Goal: Task Accomplishment & Management: Use online tool/utility

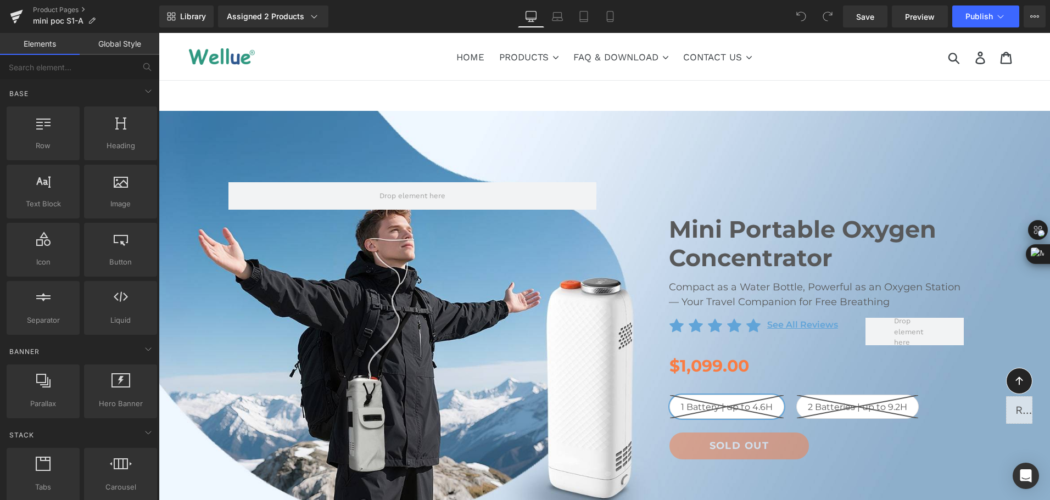
click at [447, 8] on div "Library Assigned 2 Products Product Preview Mini Portable O2 Concentrator Mini …" at bounding box center [604, 16] width 891 height 22
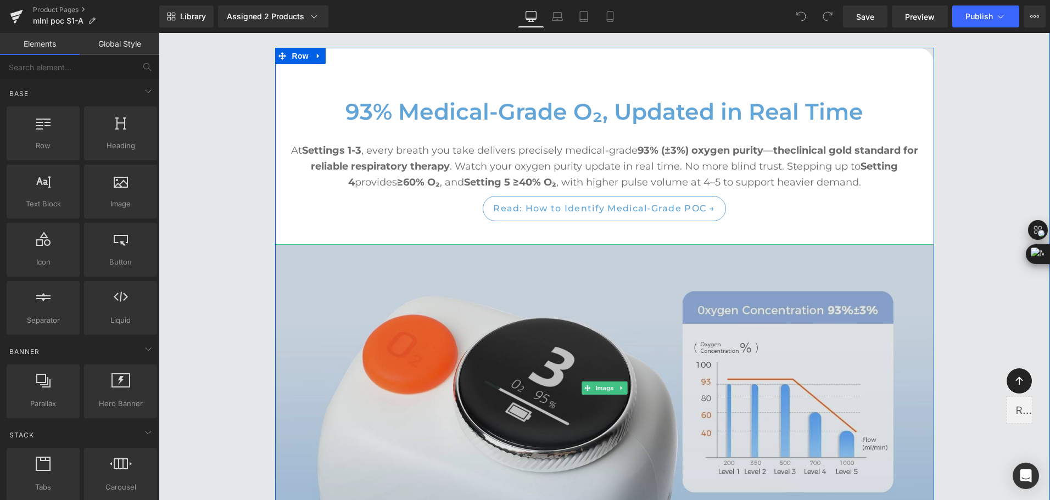
scroll to position [2746, 0]
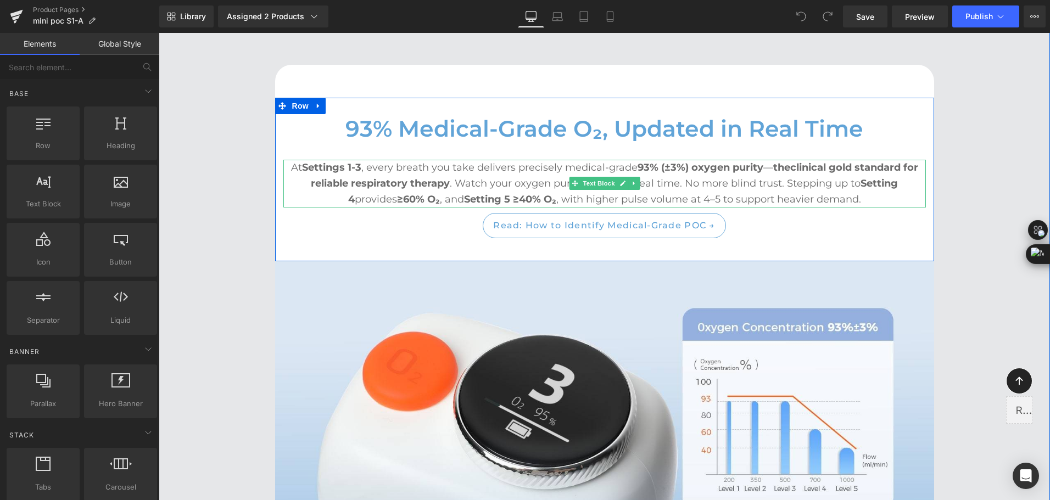
click at [704, 181] on p "At Settings 1-3 , every breath you take delivers precisely medical-grade 93% (±…" at bounding box center [604, 183] width 643 height 47
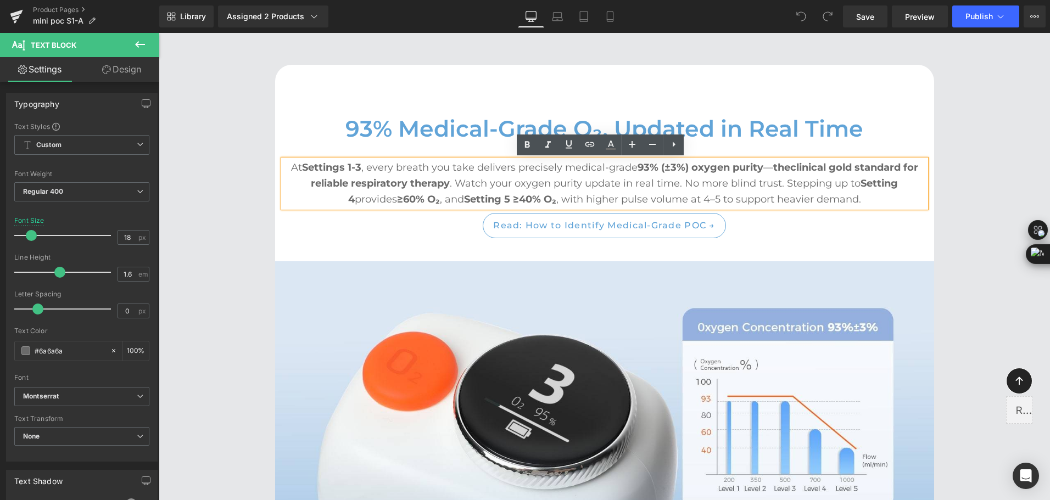
click at [635, 199] on p "At Settings 1-3 , every breath you take delivers precisely medical-grade 93% (±…" at bounding box center [604, 183] width 643 height 47
click at [583, 196] on p "At Settings 1-3 , every breath you take delivers precisely medical-grade 93% (±…" at bounding box center [604, 183] width 643 height 47
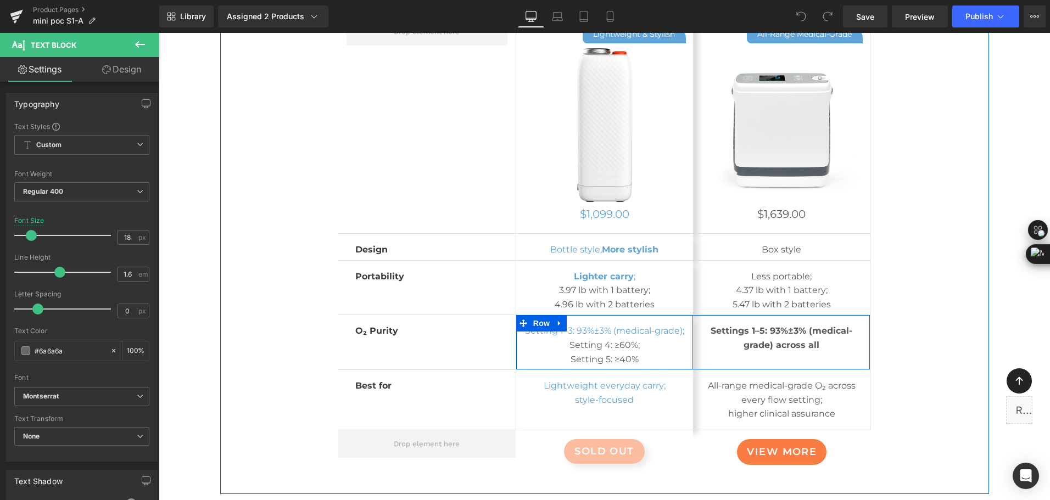
scroll to position [6096, 0]
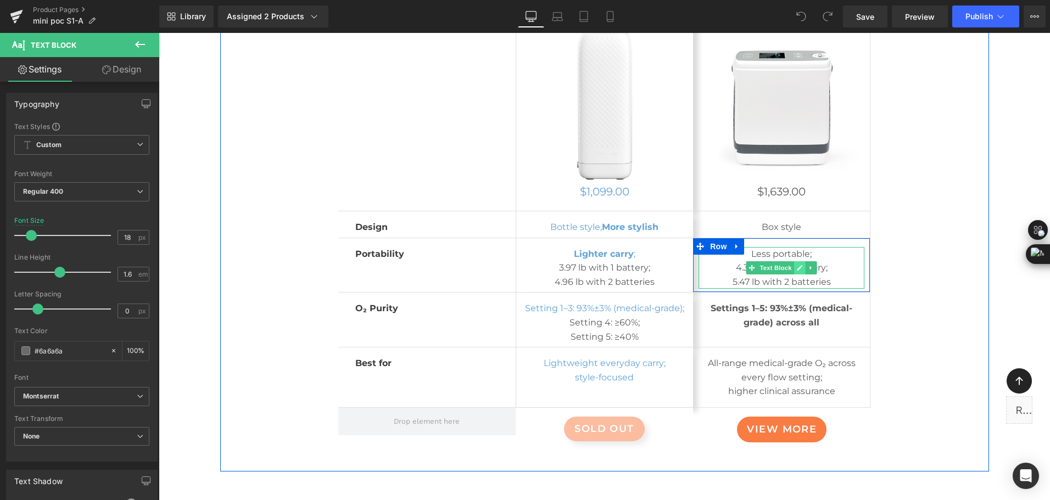
click at [797, 265] on icon at bounding box center [799, 267] width 5 height 5
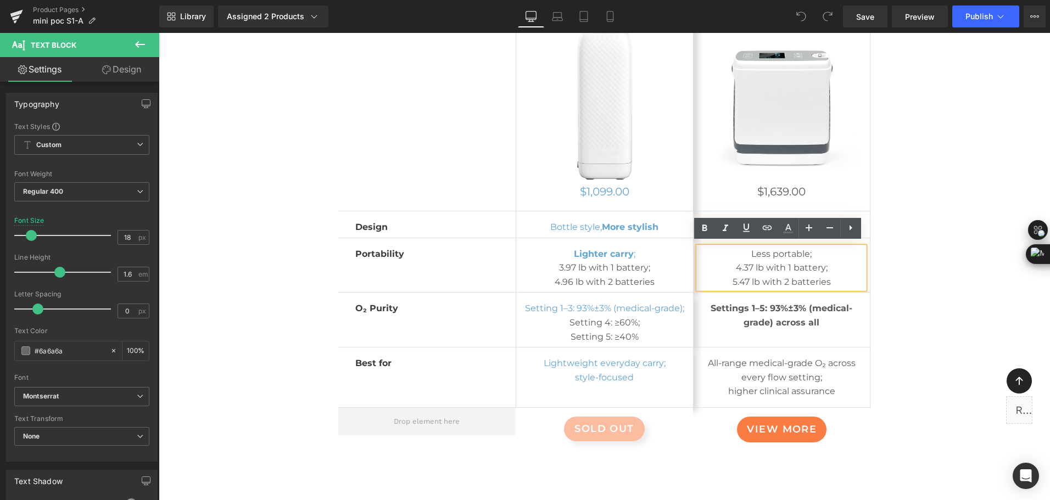
click at [782, 254] on p "Less portable;" at bounding box center [782, 254] width 166 height 14
click at [771, 250] on p "Less portable;" at bounding box center [782, 254] width 166 height 14
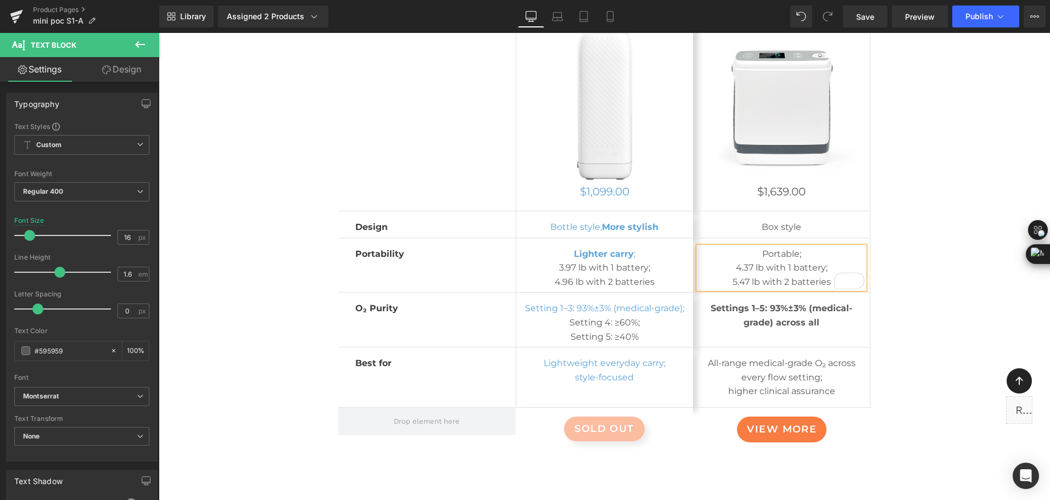
click at [871, 244] on div "Row lightweight & stylish Button Image Row $1,099.00 (P) Price Product Row Row …" at bounding box center [604, 226] width 549 height 479
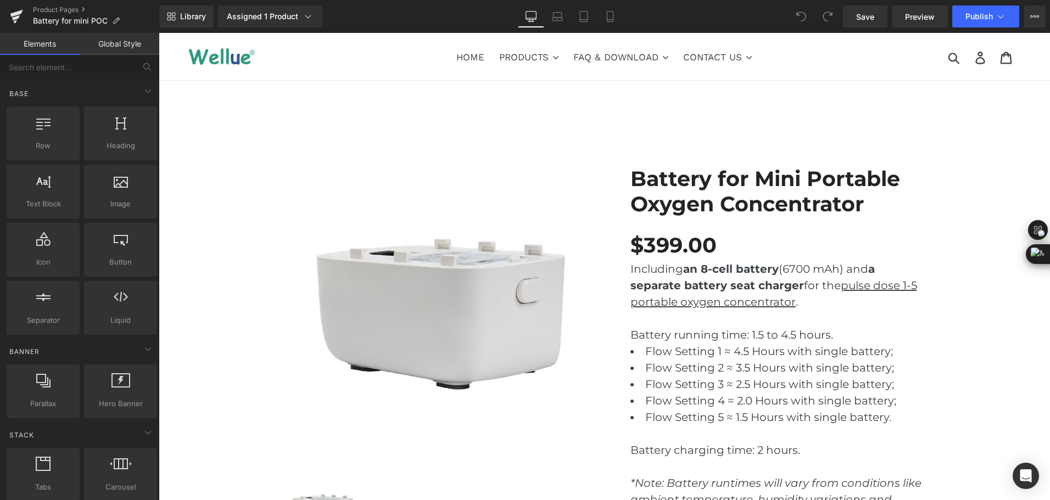
click at [752, 23] on div "Library Assigned 1 Product Product Preview Battery for Mini Portable Oxygen Con…" at bounding box center [604, 16] width 891 height 22
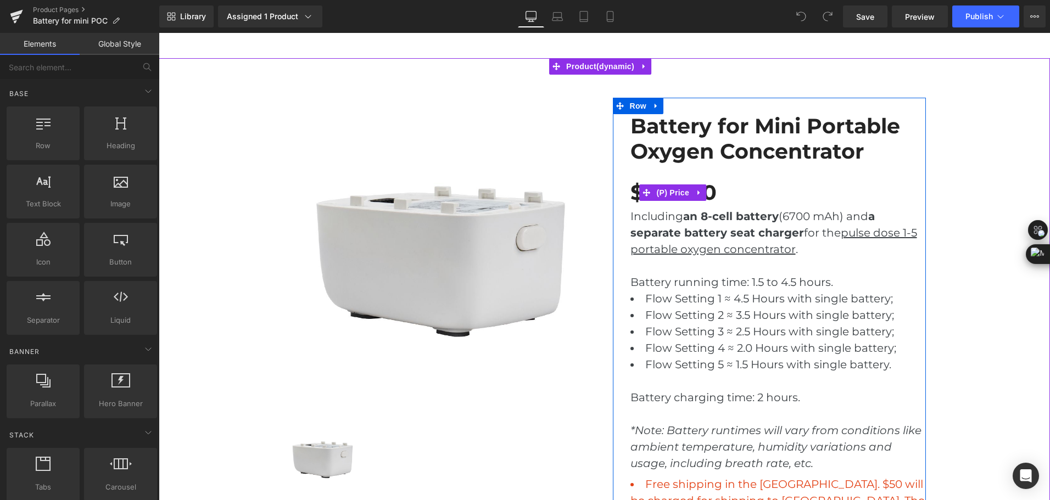
scroll to position [55, 0]
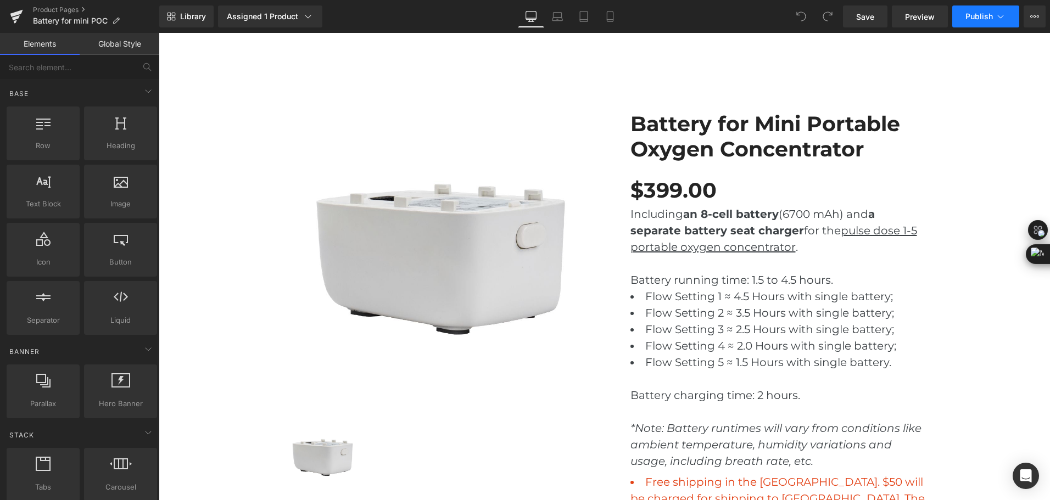
click at [978, 22] on button "Publish" at bounding box center [985, 16] width 67 height 22
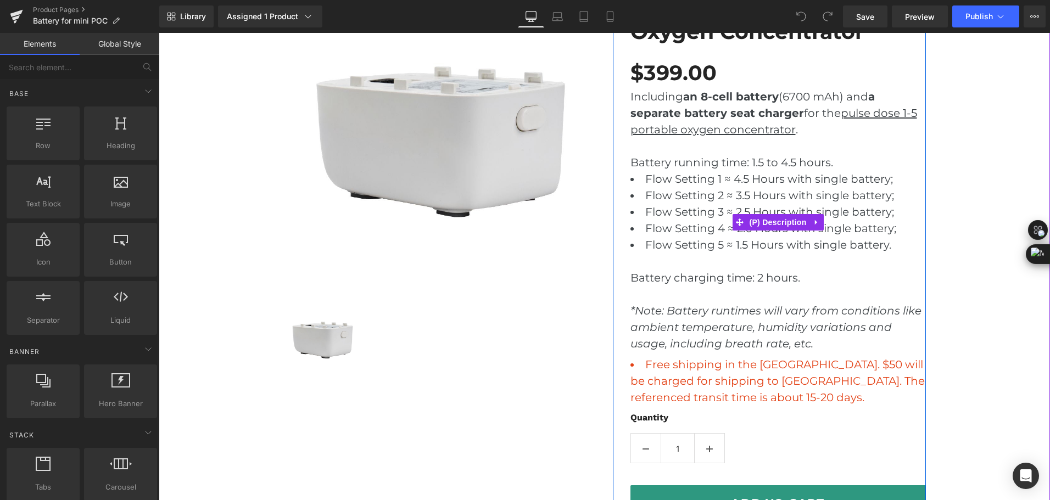
scroll to position [330, 0]
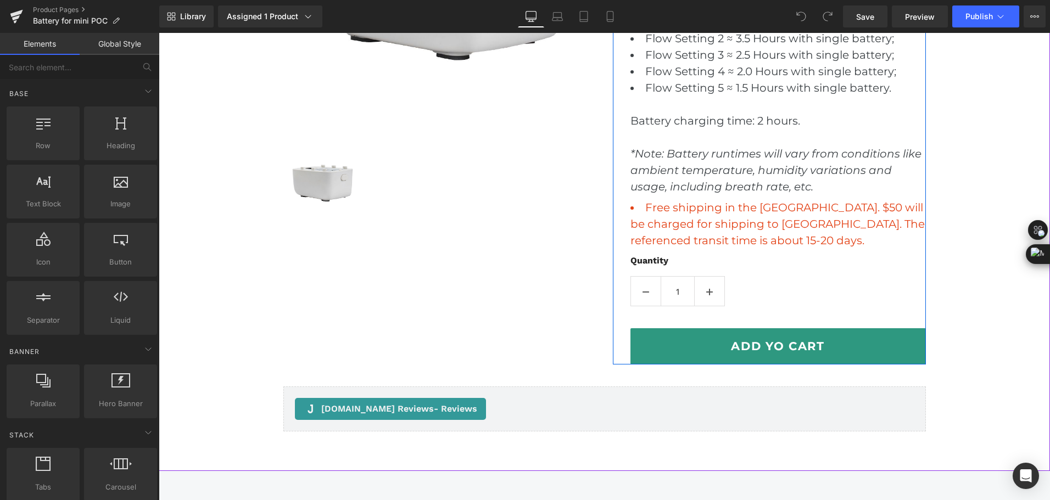
click at [756, 214] on li "Free shipping in the USA. $50 will be charged for shipping to England. The refe…" at bounding box center [778, 223] width 295 height 49
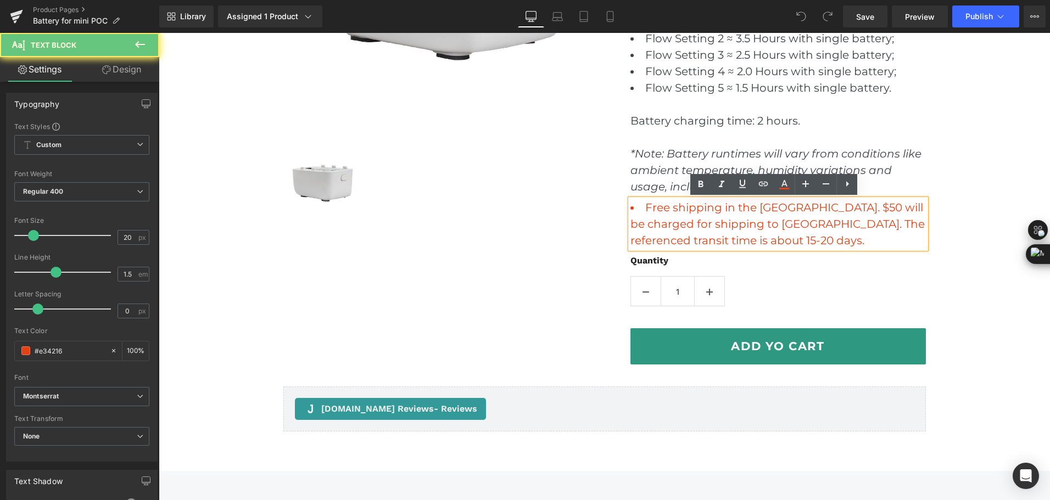
click at [741, 223] on li "Free shipping in the USA. $50 will be charged for shipping to England. The refe…" at bounding box center [778, 223] width 295 height 49
click at [765, 220] on li "Free shipping in the USA. $50 will be charged for shipping to England. The refe…" at bounding box center [778, 223] width 295 height 49
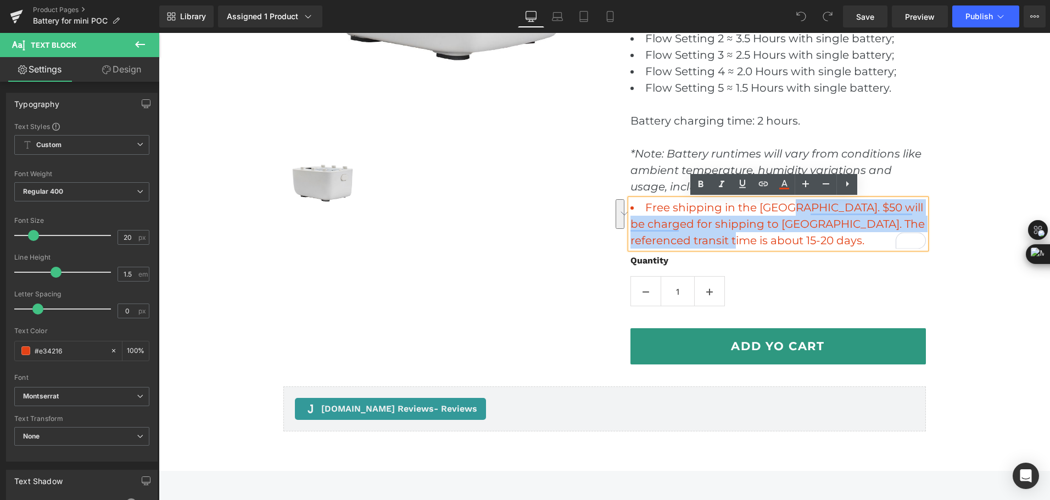
drag, startPoint x: 784, startPoint y: 213, endPoint x: 751, endPoint y: 241, distance: 43.6
click at [751, 241] on li "Free shipping in the USA. $50 will be charged for shipping to England. The refe…" at bounding box center [778, 223] width 295 height 49
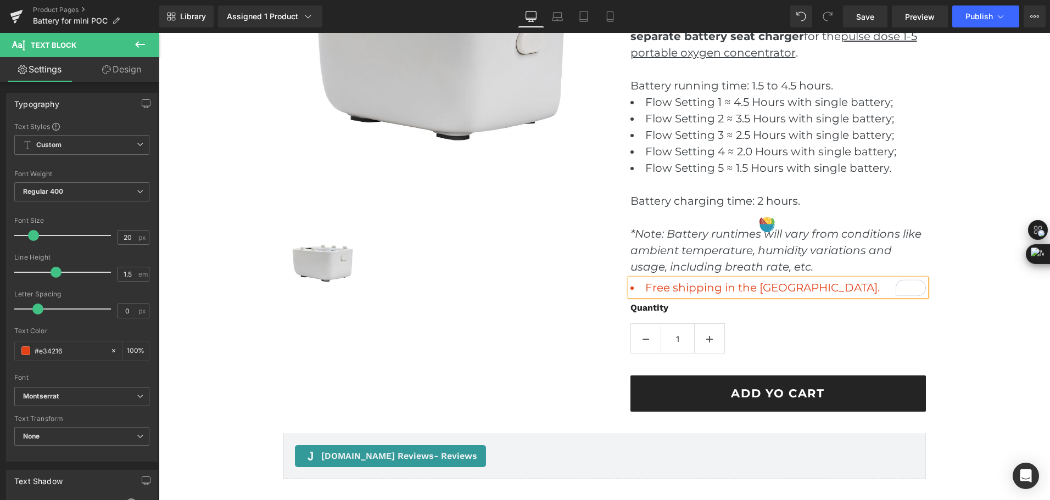
scroll to position [223, 0]
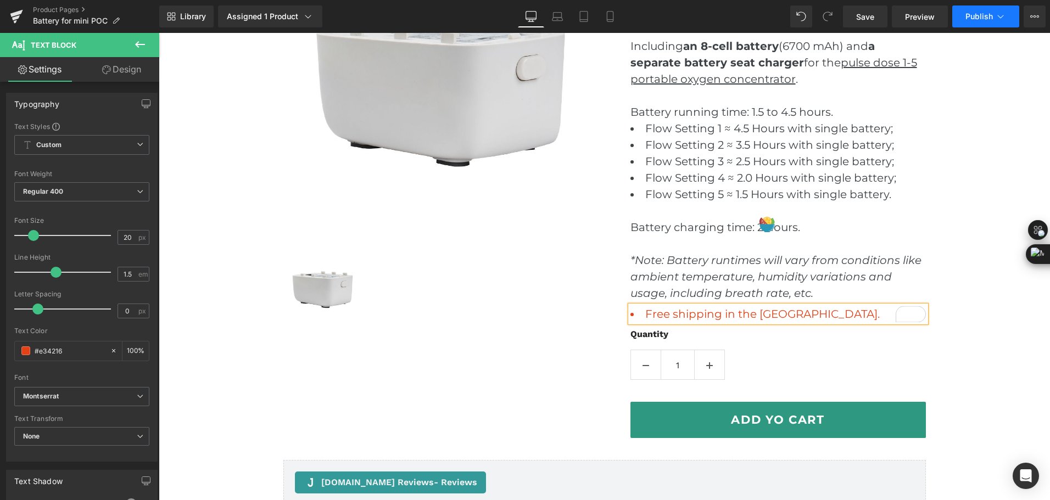
click at [979, 26] on button "Publish" at bounding box center [985, 16] width 67 height 22
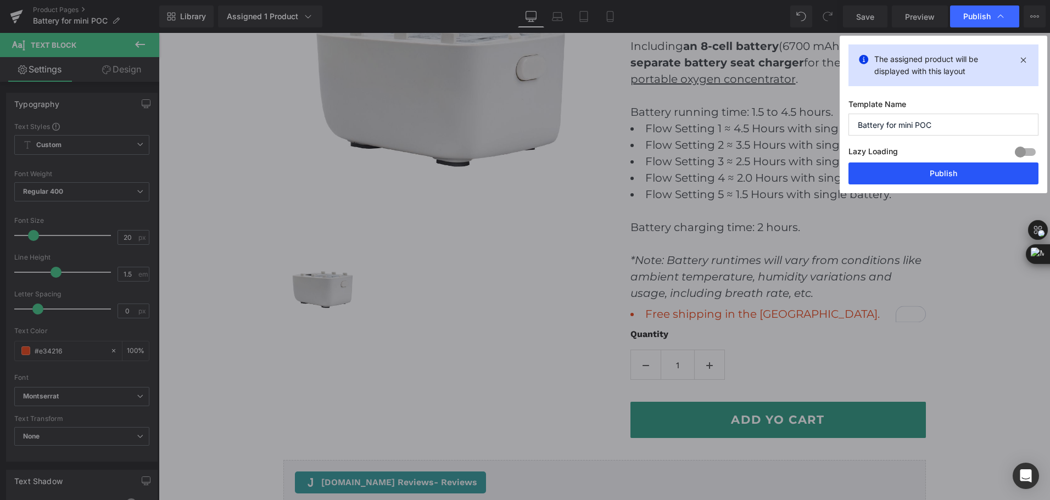
drag, startPoint x: 925, startPoint y: 177, endPoint x: 242, endPoint y: 20, distance: 700.5
click at [925, 177] on button "Publish" at bounding box center [944, 174] width 190 height 22
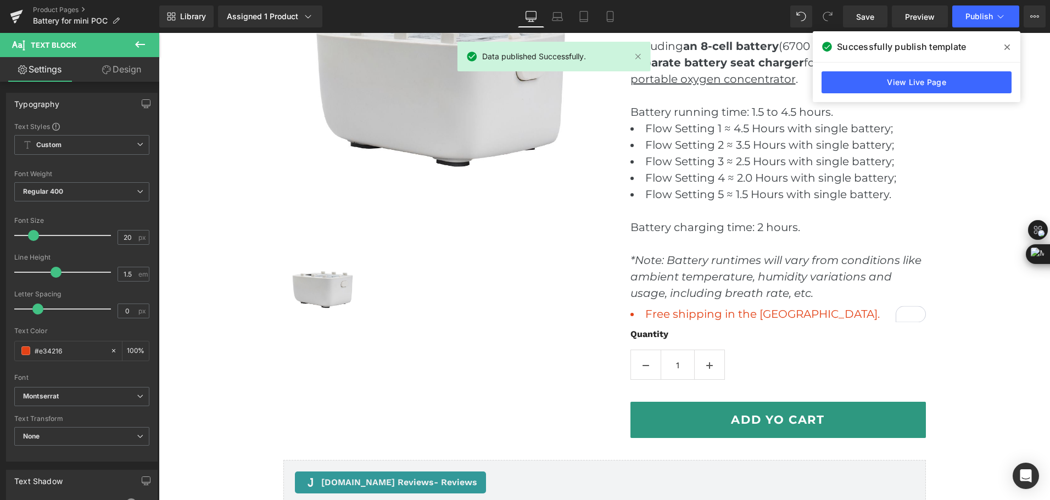
click at [968, 43] on div "Successfully publish template" at bounding box center [917, 46] width 208 height 31
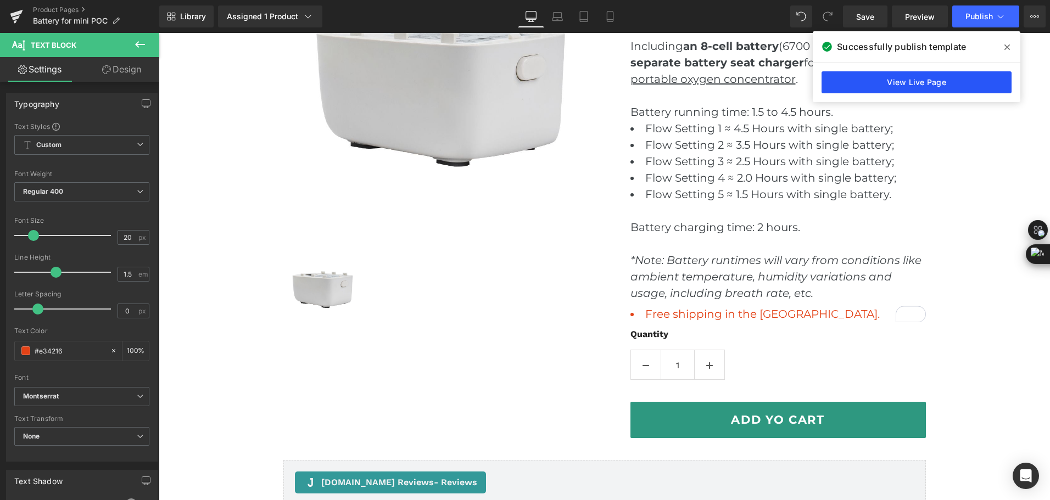
click at [946, 80] on link "View Live Page" at bounding box center [917, 82] width 190 height 22
